Goal: Task Accomplishment & Management: Use online tool/utility

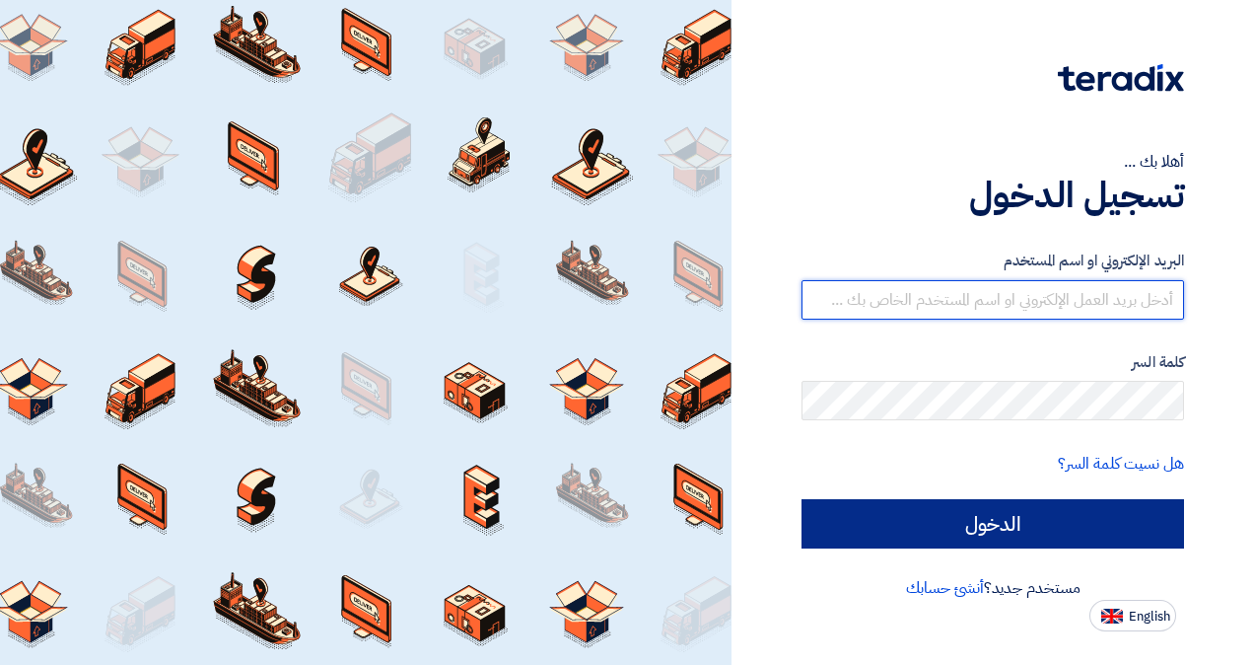
type input "nahmed@uc-solutions.net"
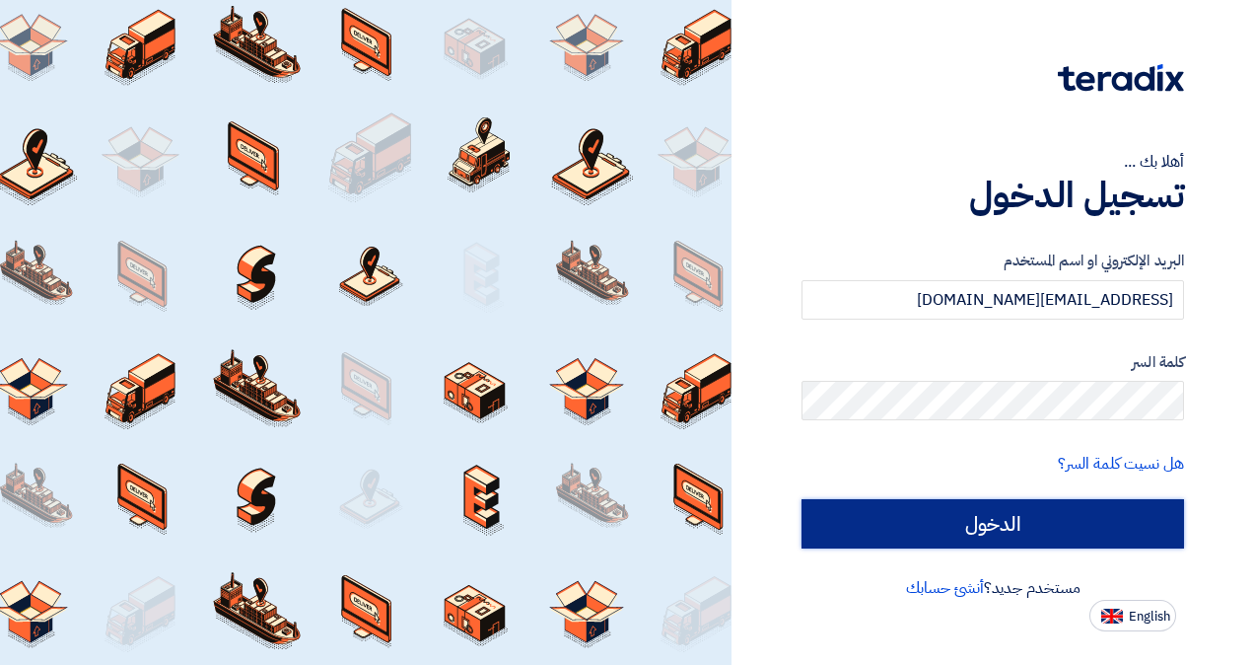
click at [992, 538] on input "الدخول" at bounding box center [993, 523] width 383 height 49
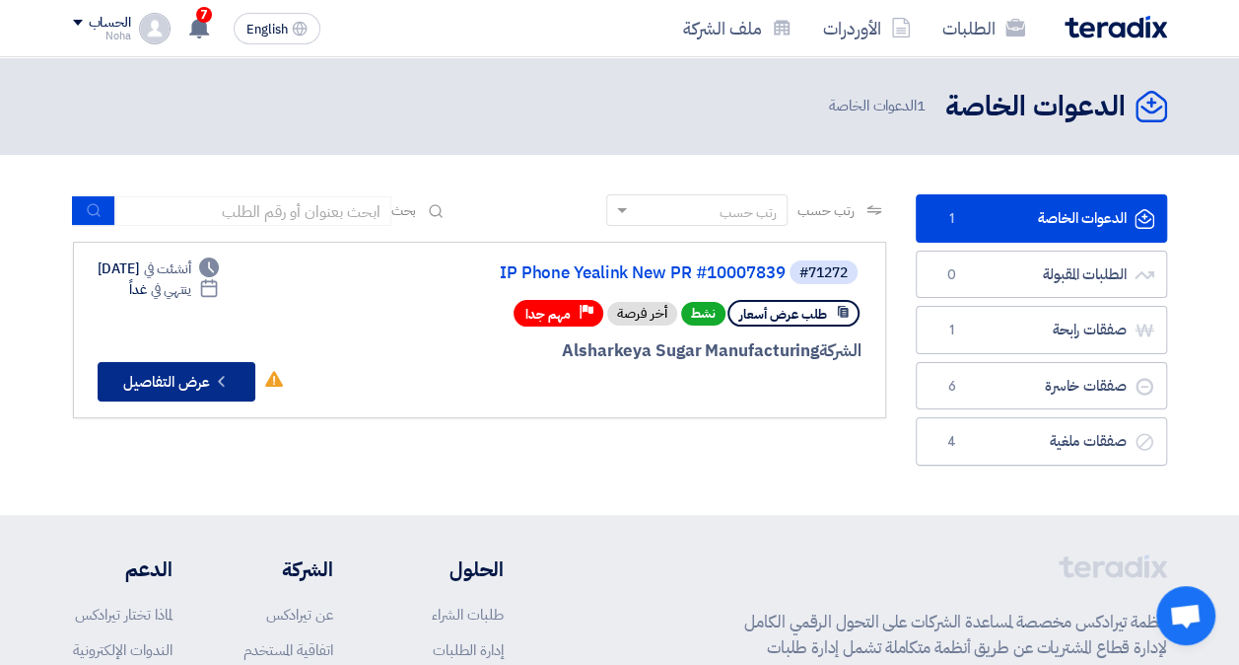
click at [176, 380] on button "Check details عرض التفاصيل" at bounding box center [177, 381] width 158 height 39
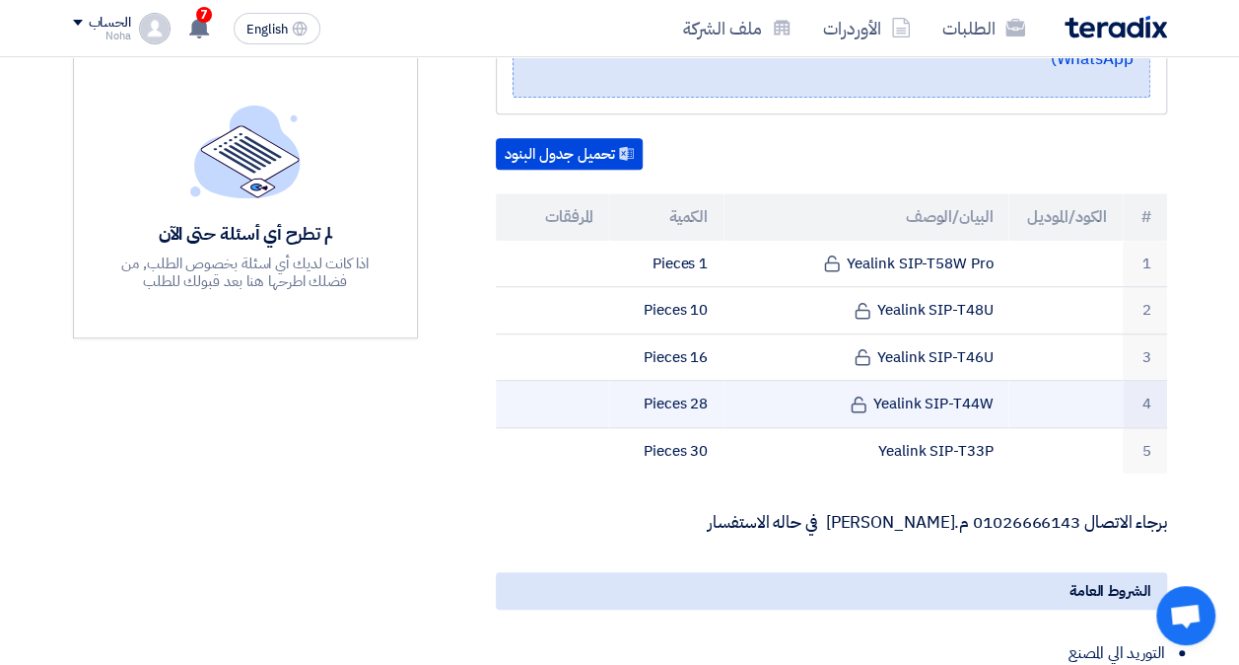
scroll to position [493, 0]
